Goal: Navigation & Orientation: Find specific page/section

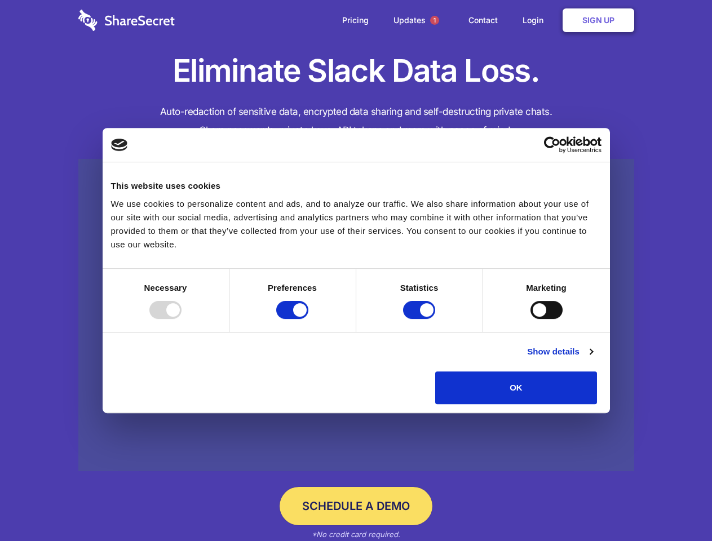
click at [182, 319] on div at bounding box center [165, 310] width 32 height 18
click at [308, 319] on input "Preferences" at bounding box center [292, 310] width 32 height 18
checkbox input "false"
click at [421, 319] on input "Statistics" at bounding box center [419, 310] width 32 height 18
checkbox input "false"
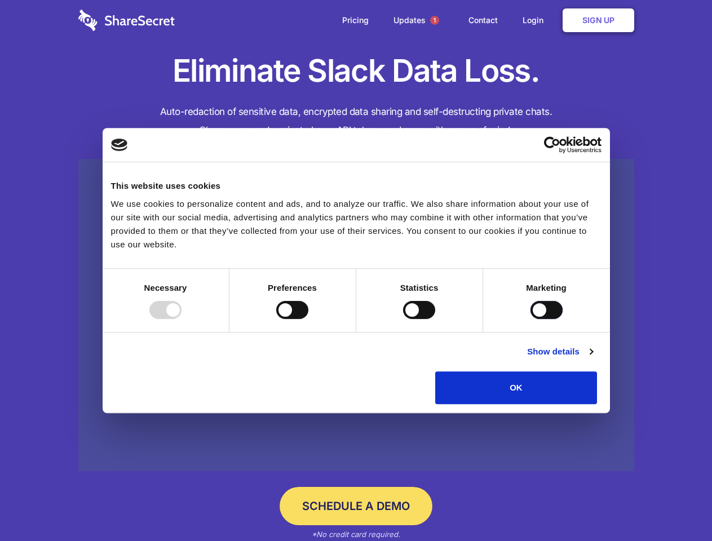
click at [531, 319] on input "Marketing" at bounding box center [547, 310] width 32 height 18
checkbox input "true"
click at [593, 359] on link "Show details" at bounding box center [559, 352] width 65 height 14
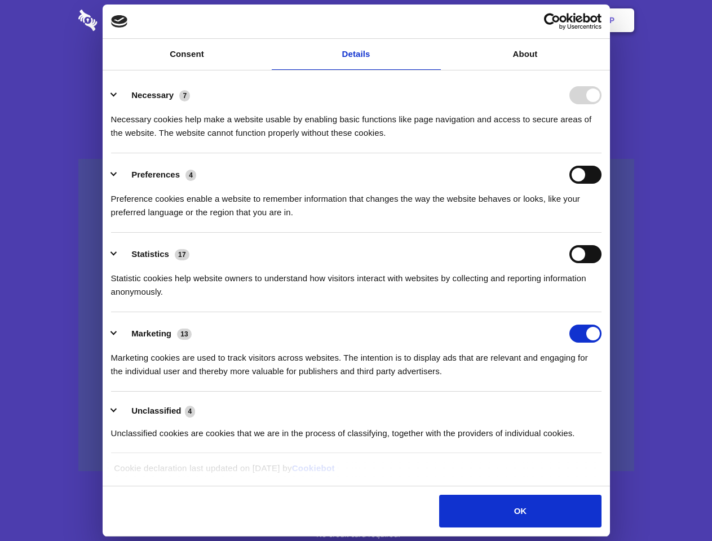
click at [602, 153] on li "Necessary 7 Necessary cookies help make a website usable by enabling basic func…" at bounding box center [356, 114] width 491 height 80
click at [434, 20] on span "1" at bounding box center [434, 20] width 9 height 9
